Goal: Transaction & Acquisition: Purchase product/service

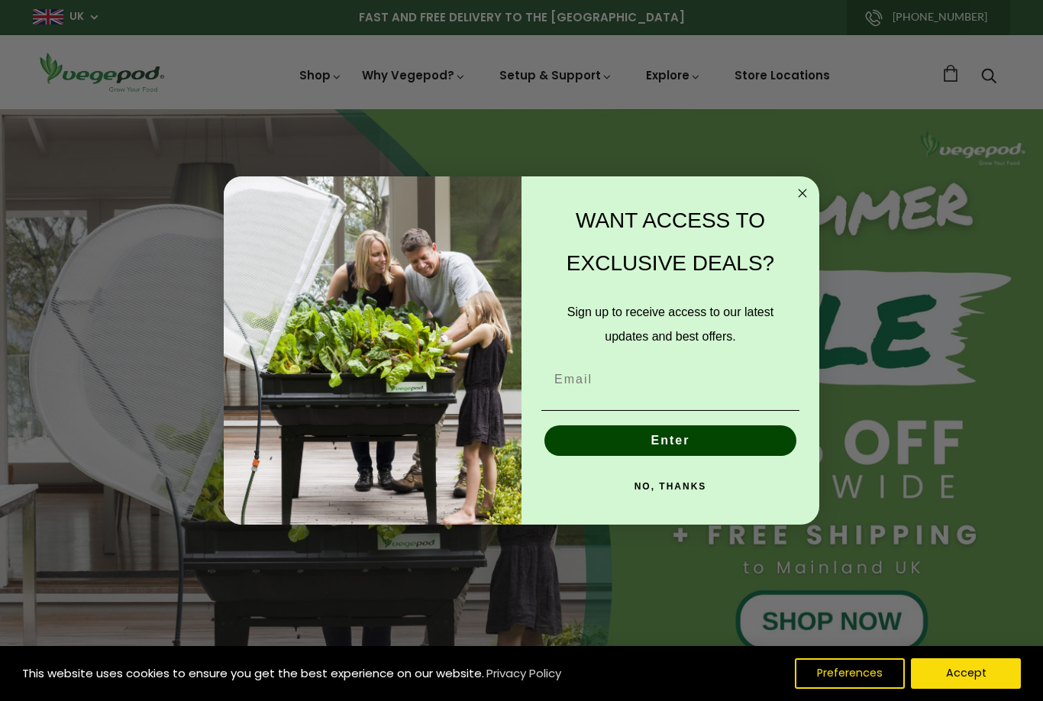
scroll to position [0, 248]
type input "[EMAIL_ADDRESS][DOMAIN_NAME]"
click at [688, 443] on button "Enter" at bounding box center [671, 440] width 252 height 31
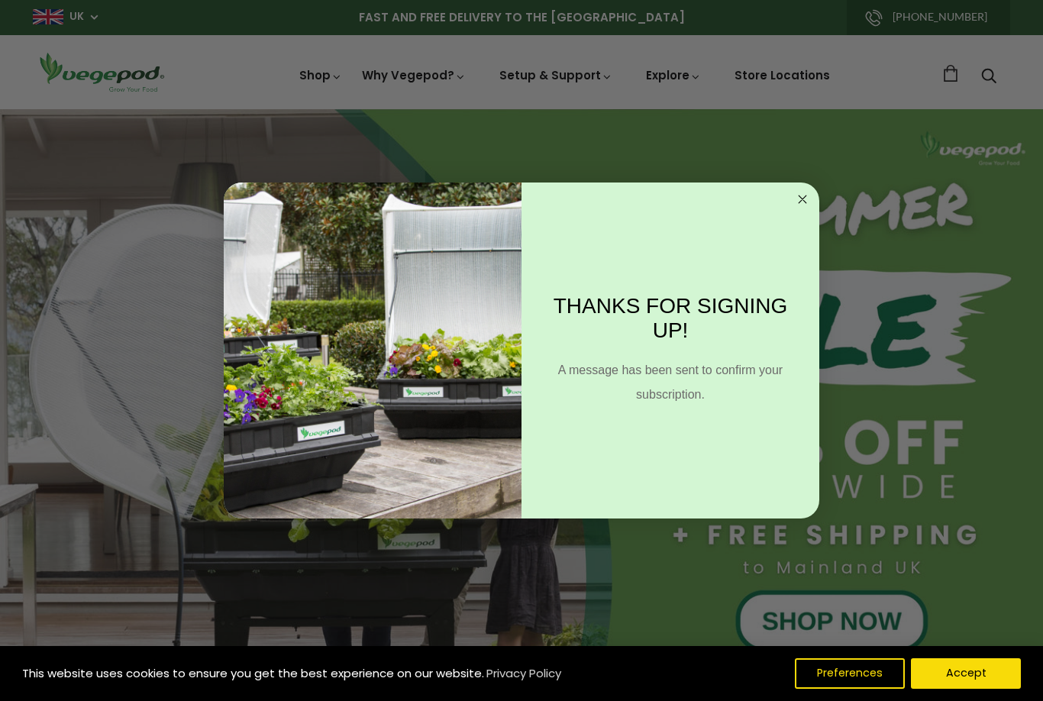
click at [810, 198] on circle "Close dialog" at bounding box center [803, 200] width 18 height 18
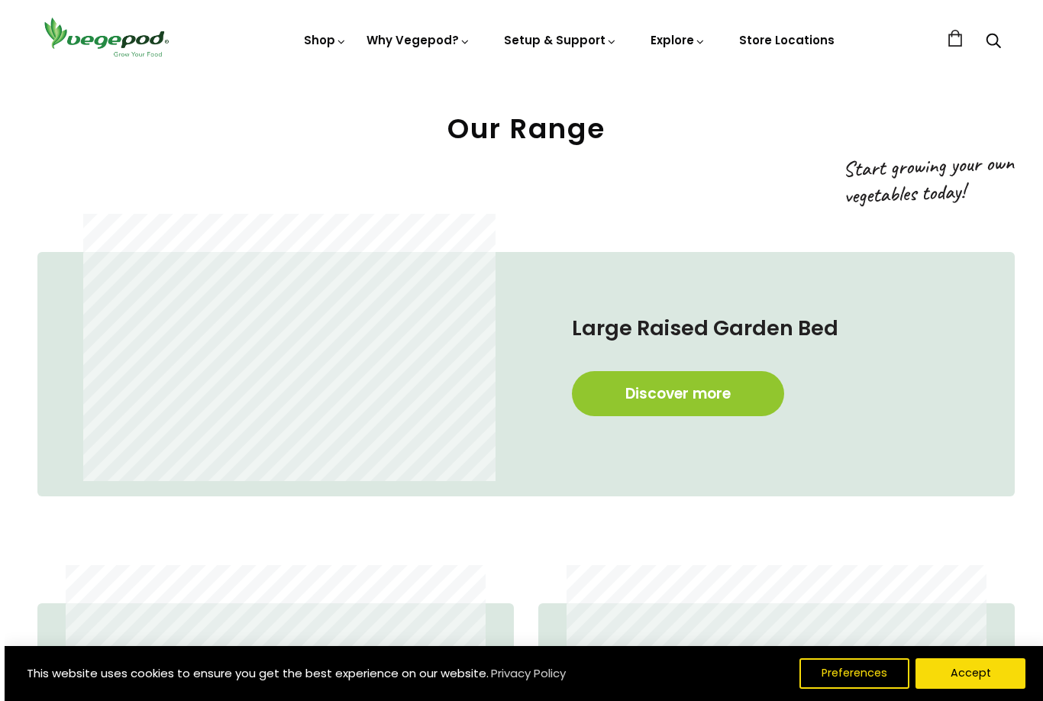
scroll to position [544, 0]
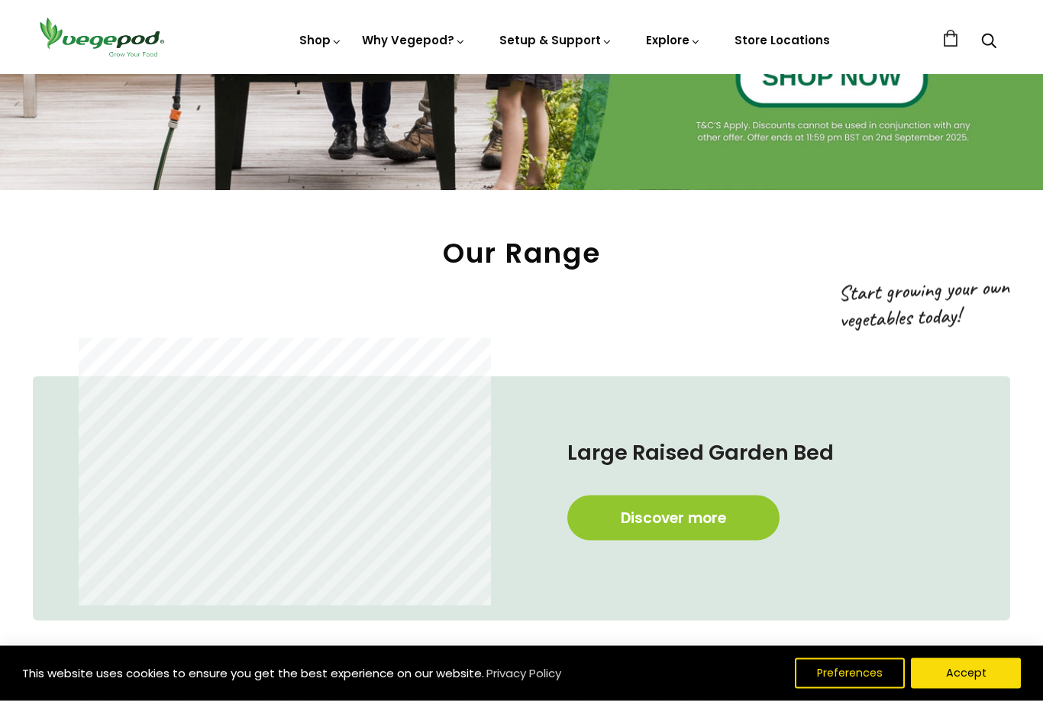
click at [720, 519] on link "Discover more" at bounding box center [674, 518] width 212 height 45
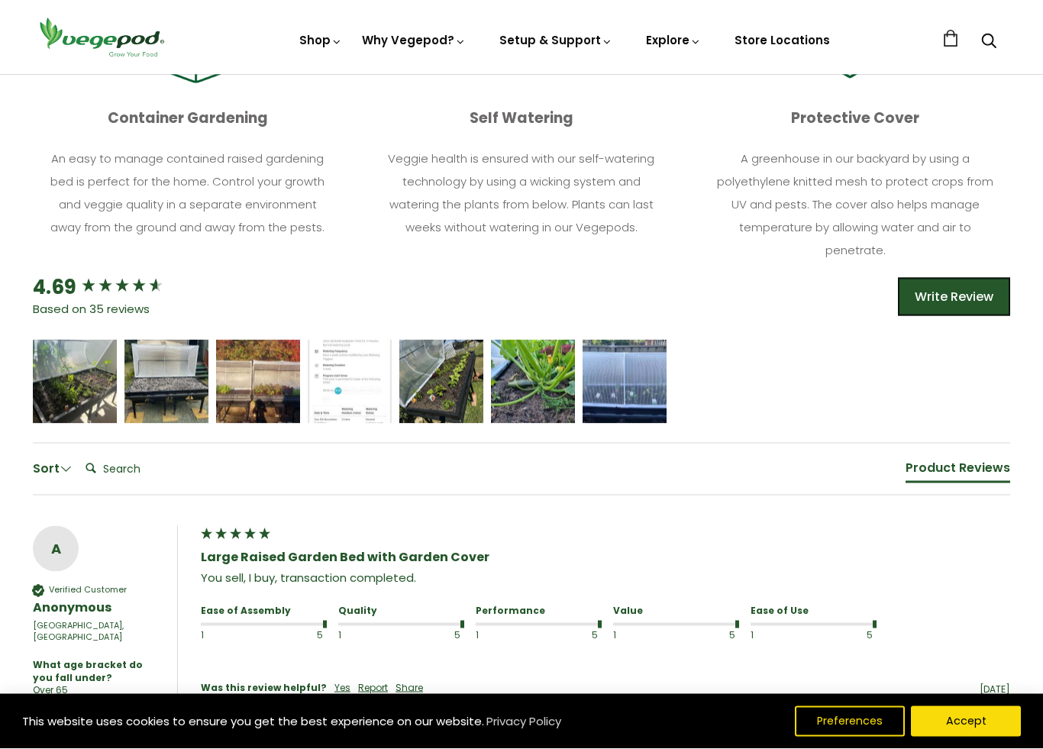
scroll to position [913, 0]
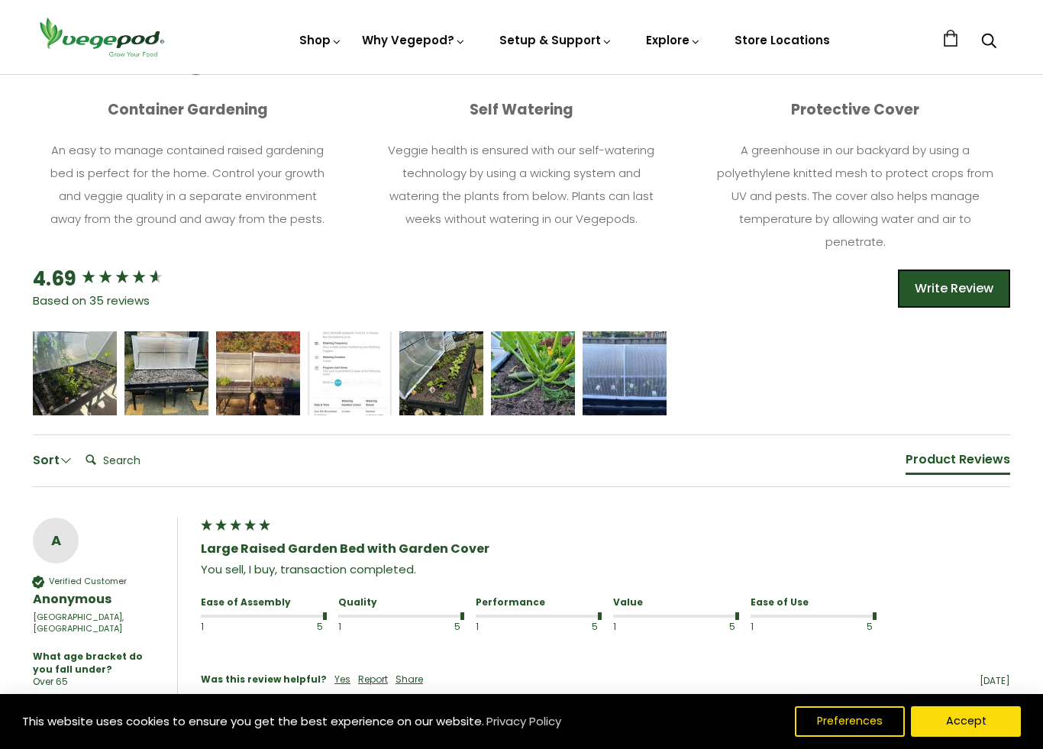
click at [83, 385] on div "[PERSON_NAME]" at bounding box center [75, 374] width 84 height 84
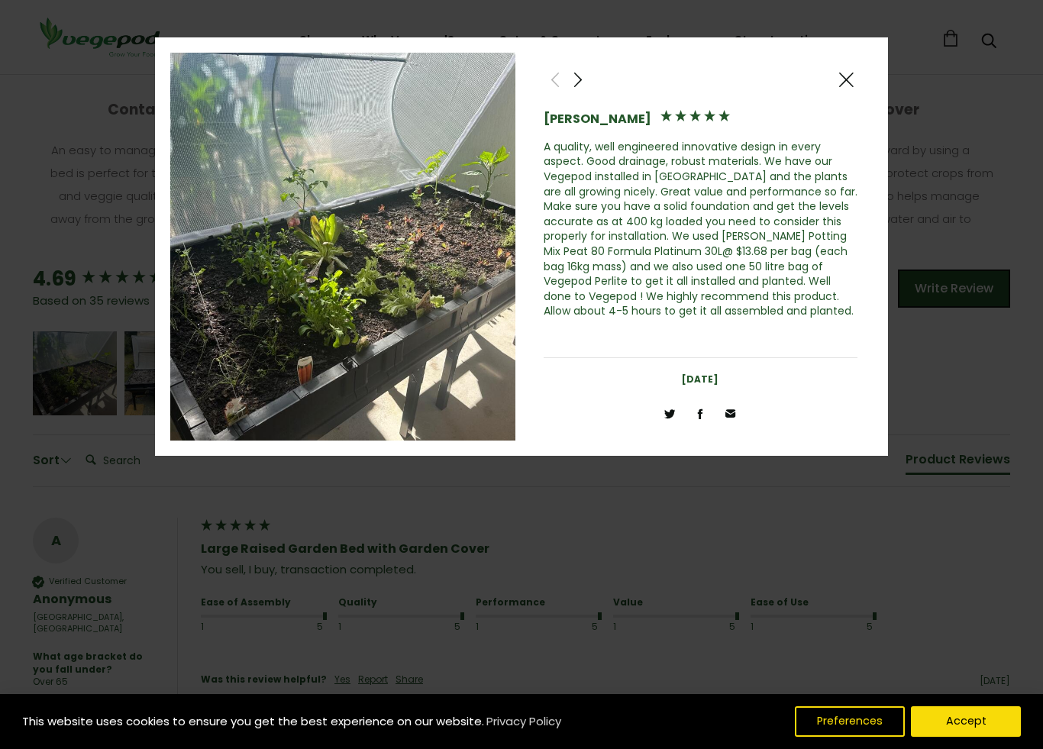
click at [846, 83] on span at bounding box center [846, 79] width 18 height 19
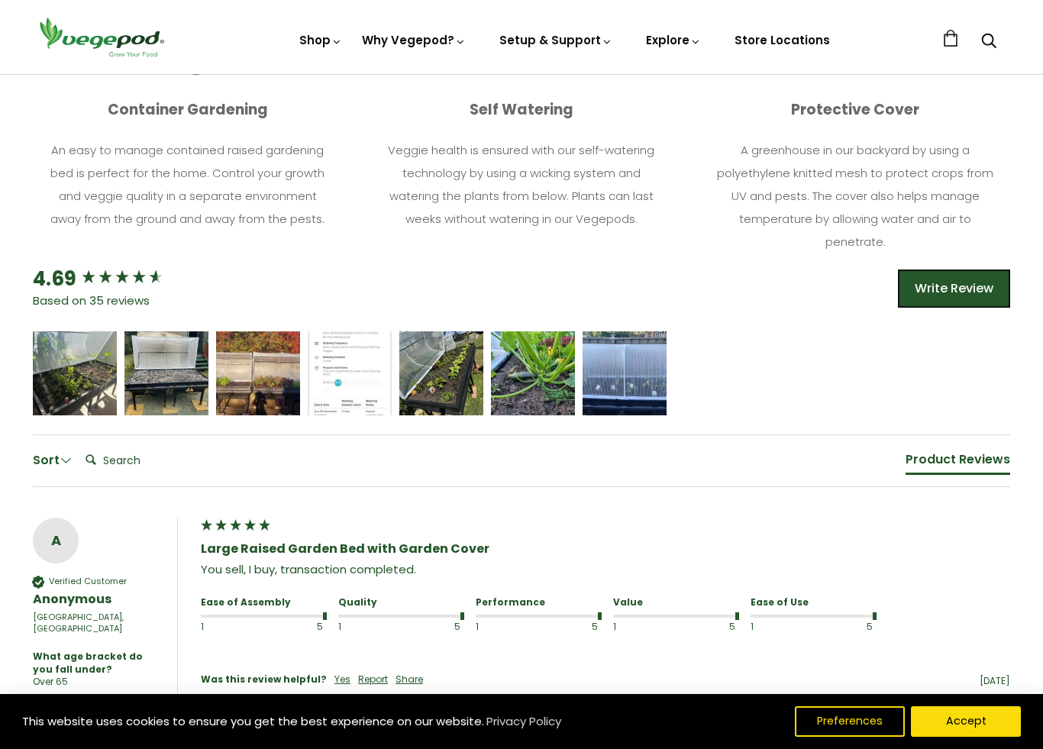
click at [167, 369] on span "5 star rating" at bounding box center [165, 367] width 52 height 17
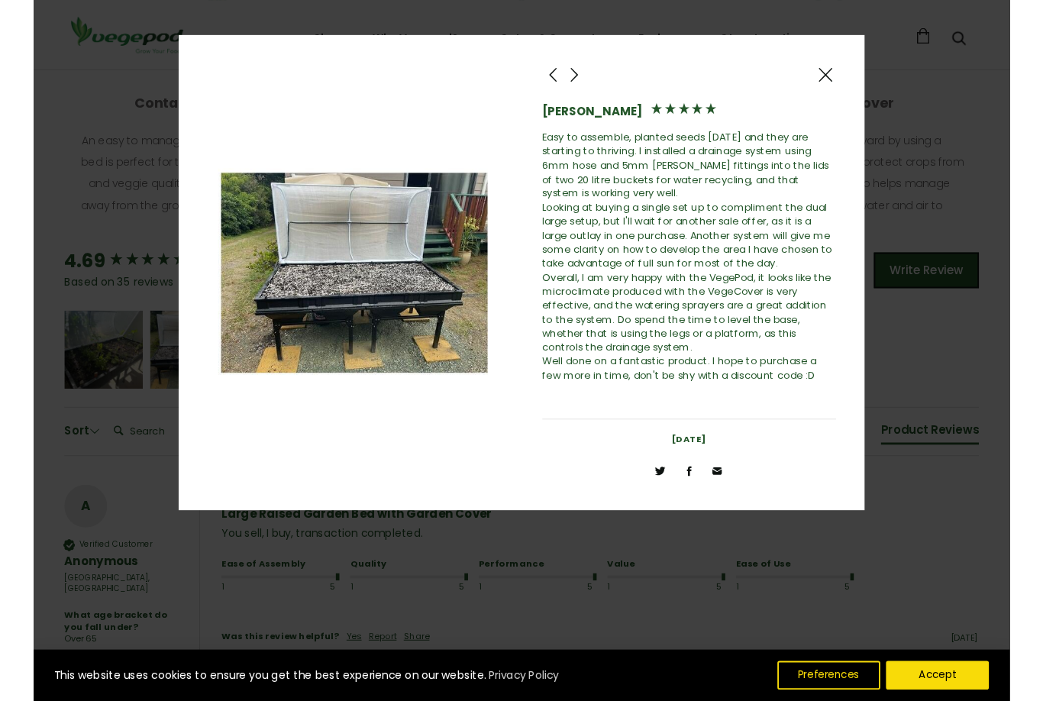
scroll to position [896, 0]
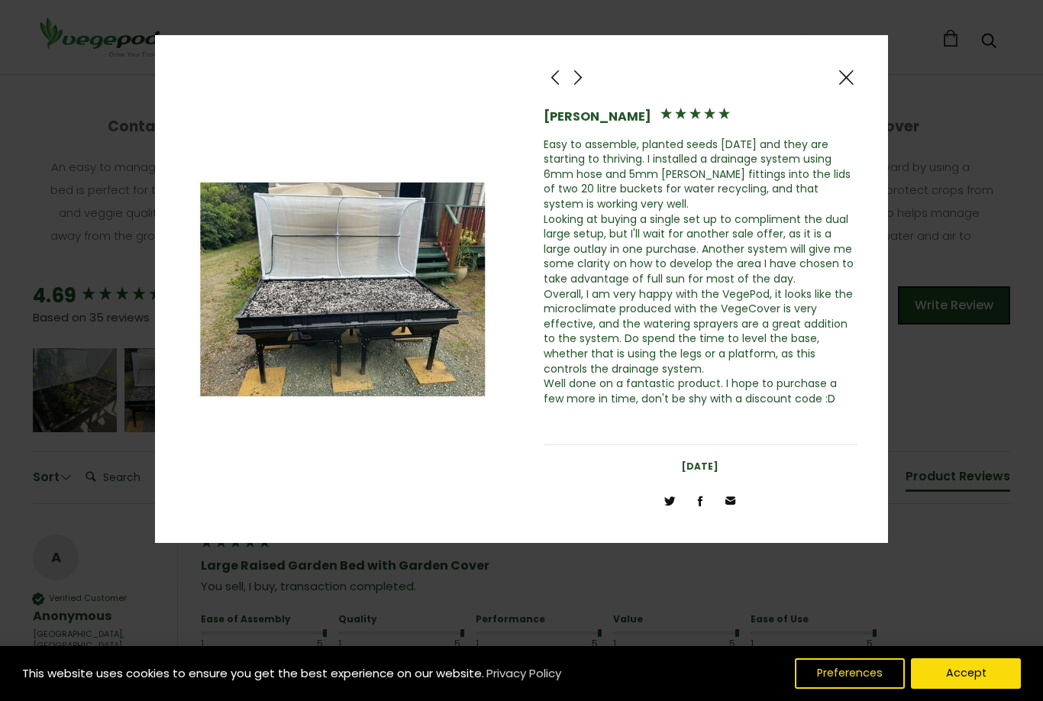
click at [421, 317] on img at bounding box center [342, 288] width 345 height 477
click at [409, 291] on img at bounding box center [342, 288] width 345 height 477
click at [847, 82] on span at bounding box center [846, 77] width 18 height 19
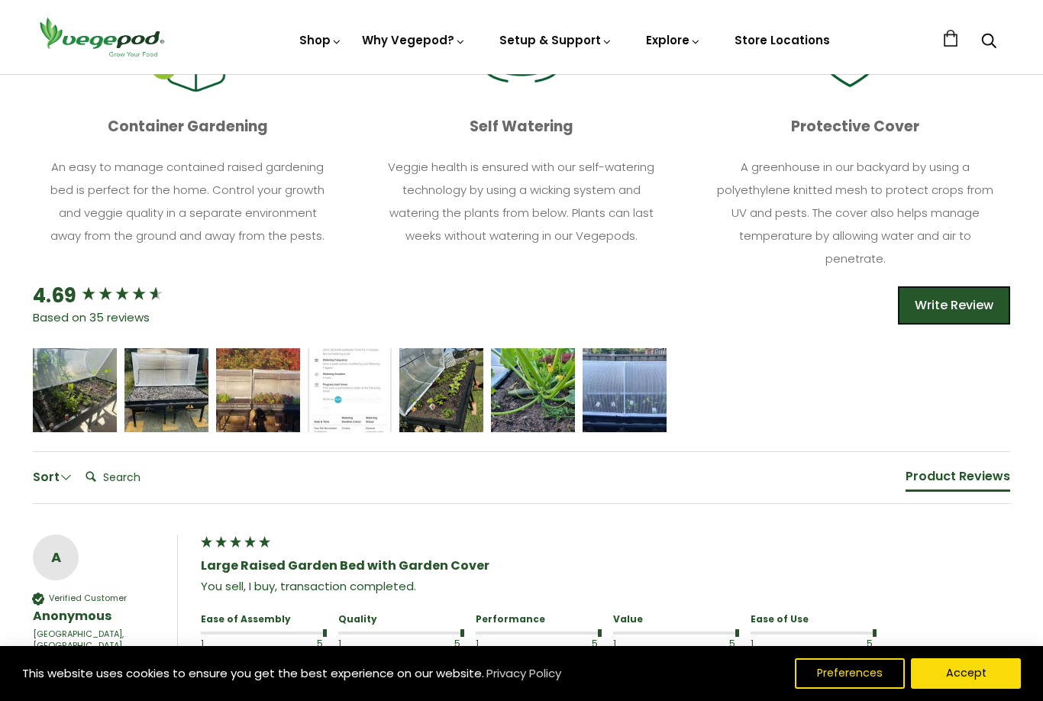
click at [262, 395] on div "Michael Naylor" at bounding box center [258, 400] width 63 height 11
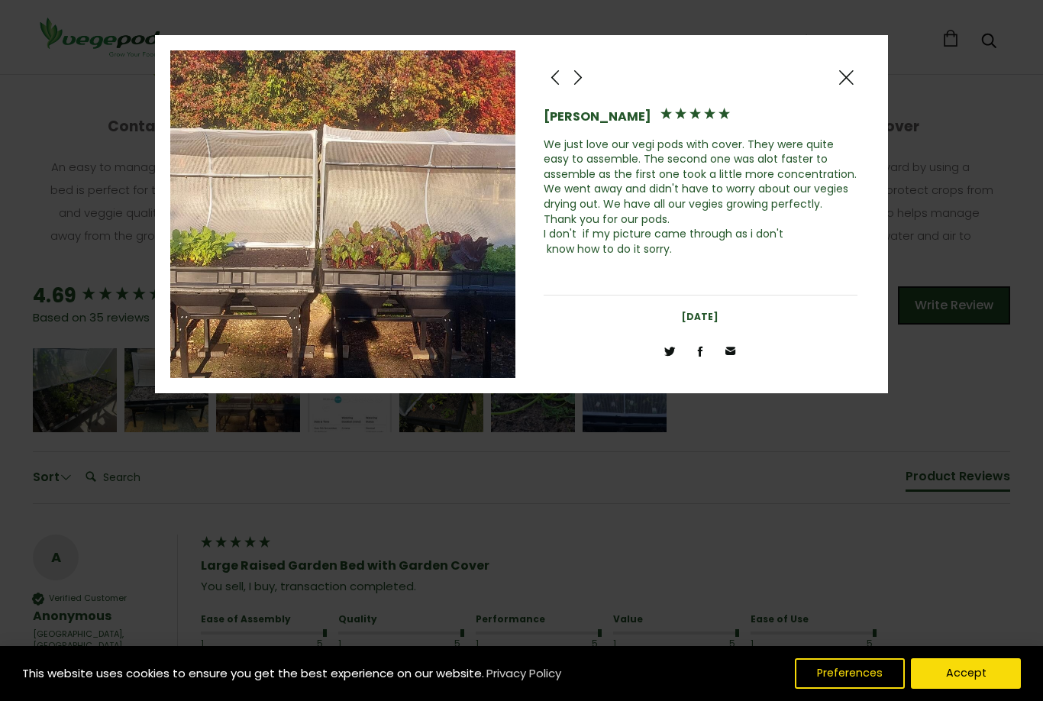
click at [858, 34] on div at bounding box center [521, 350] width 1043 height 701
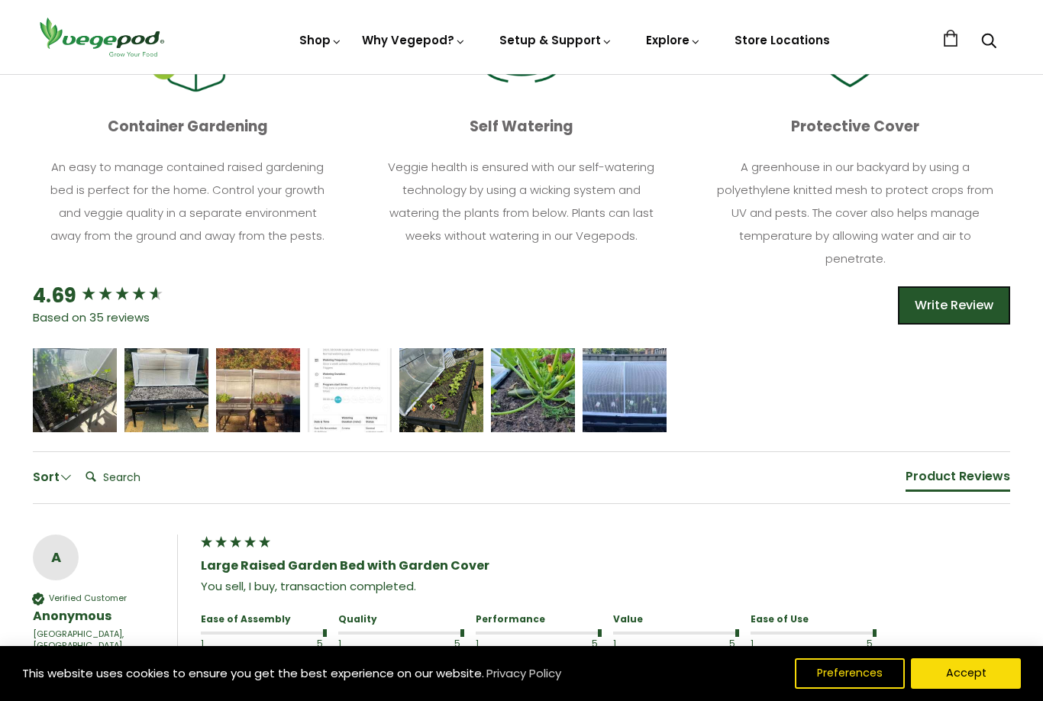
click at [452, 395] on div "David Harrison" at bounding box center [441, 400] width 63 height 11
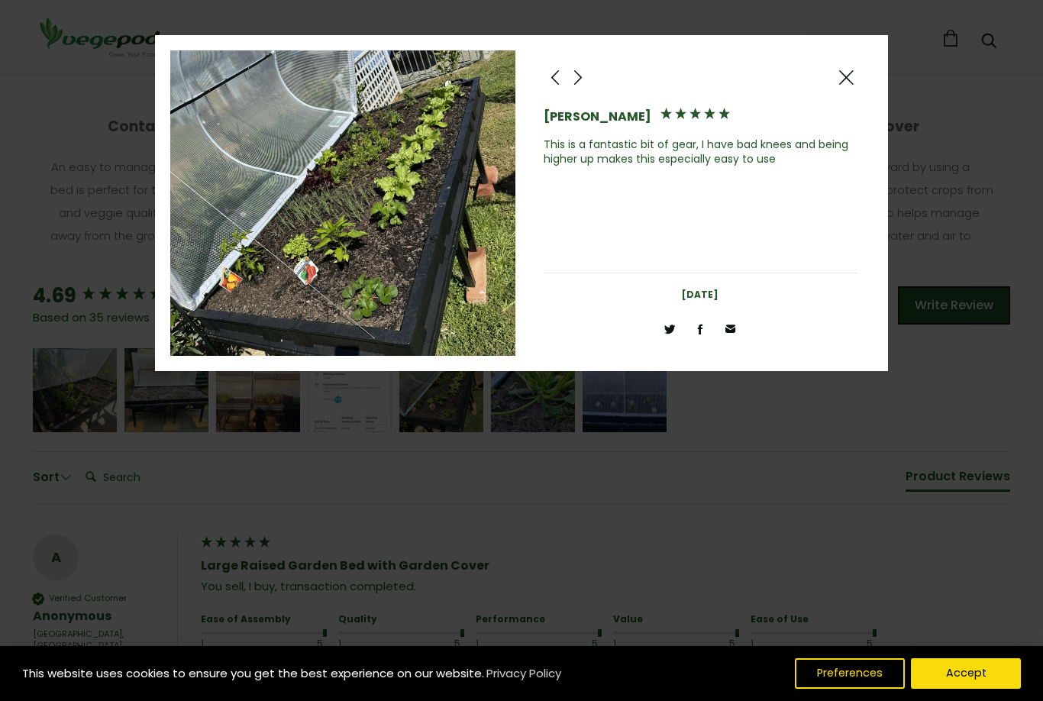
click at [853, 67] on div at bounding box center [846, 77] width 23 height 23
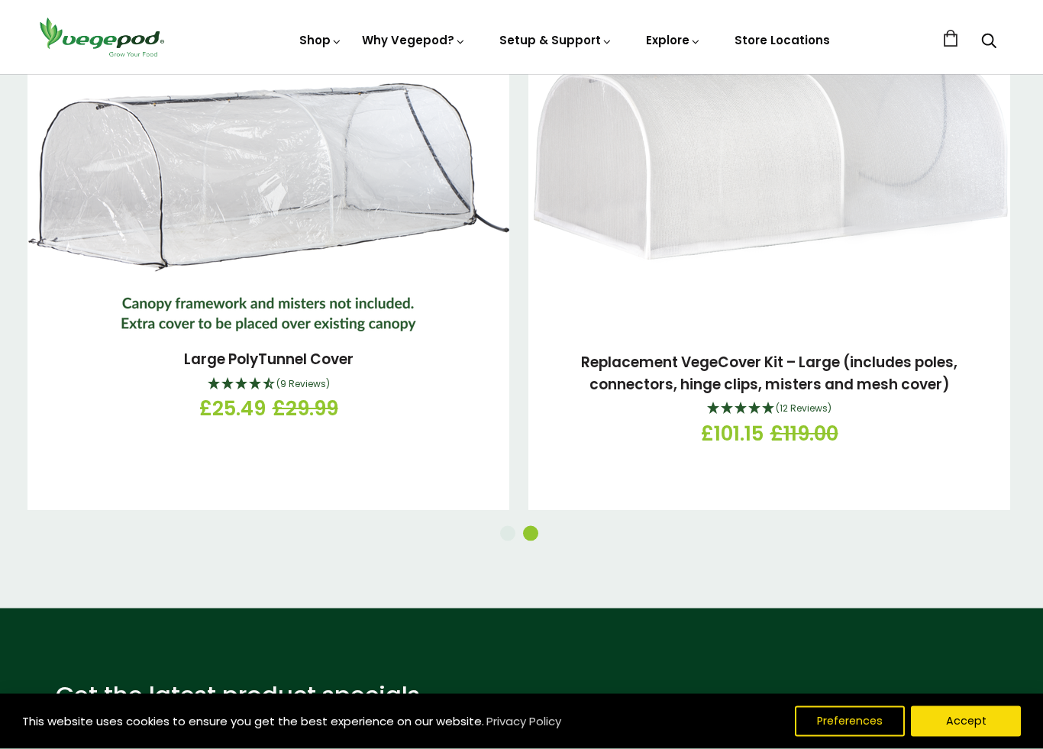
scroll to position [2491, 0]
